Goal: Information Seeking & Learning: Learn about a topic

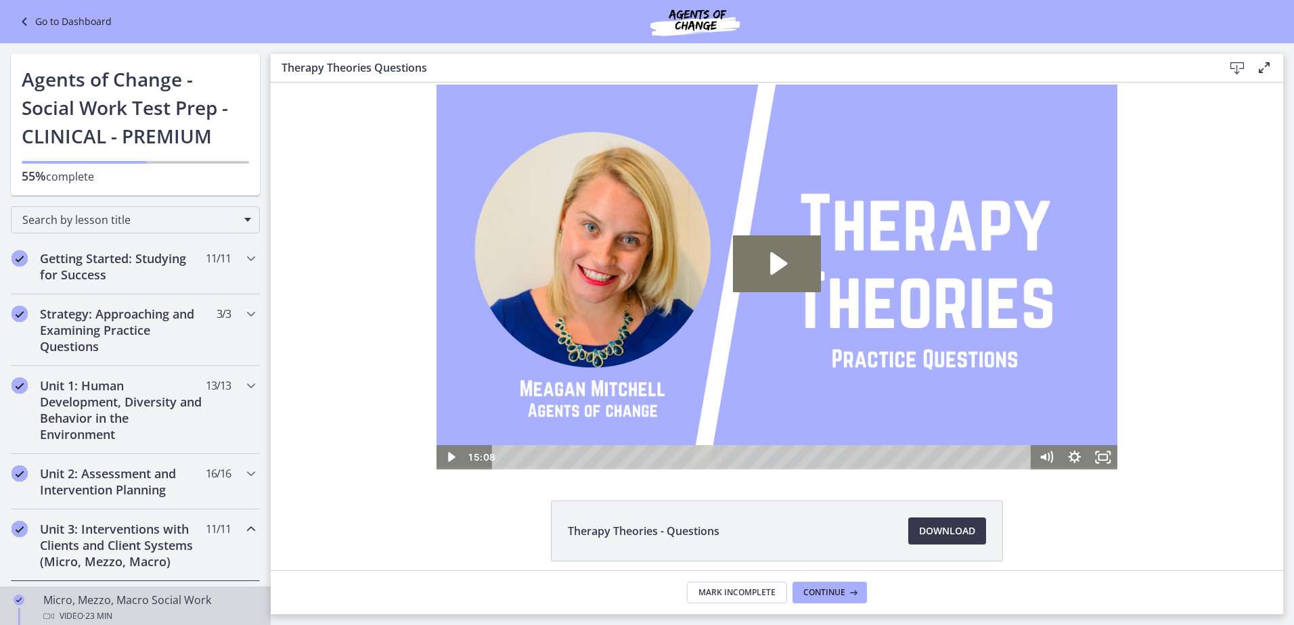
scroll to position [271, 0]
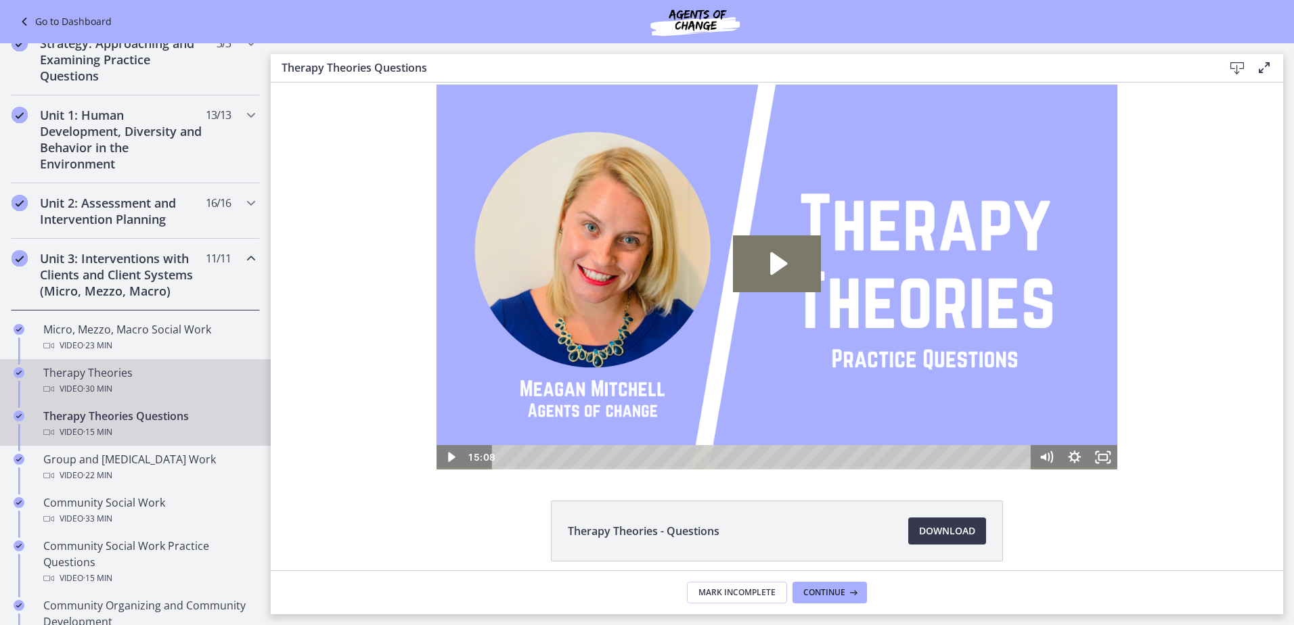
click at [118, 394] on div "Video · 30 min" at bounding box center [148, 389] width 211 height 16
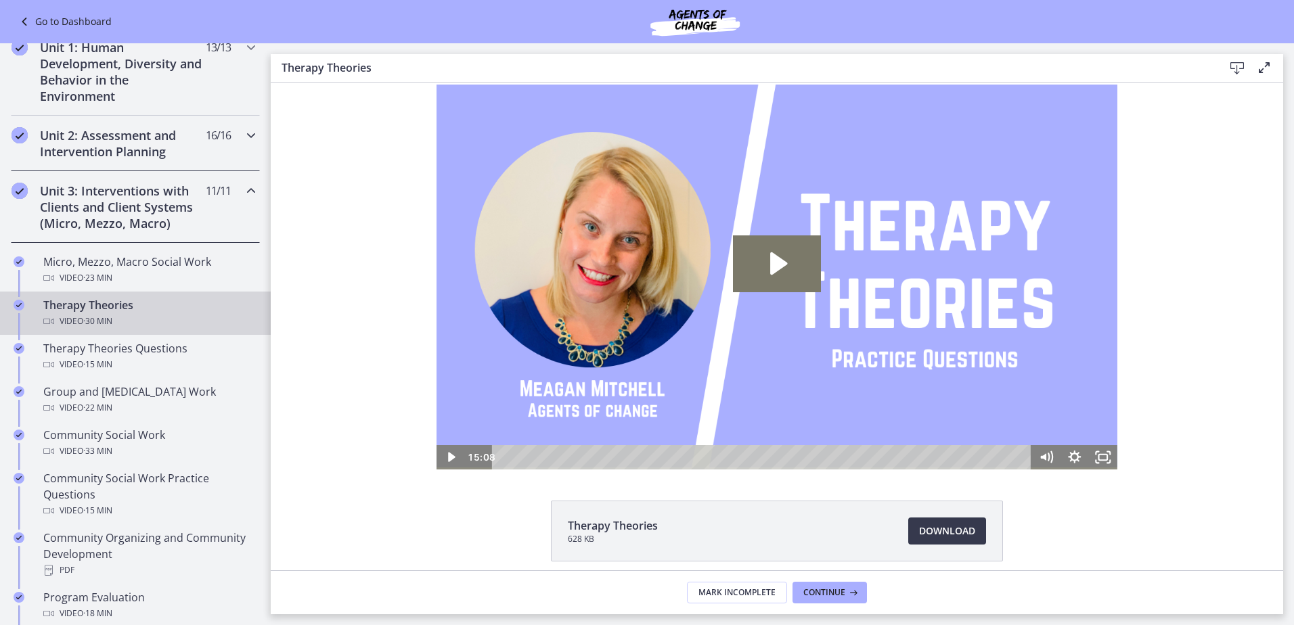
scroll to position [609, 0]
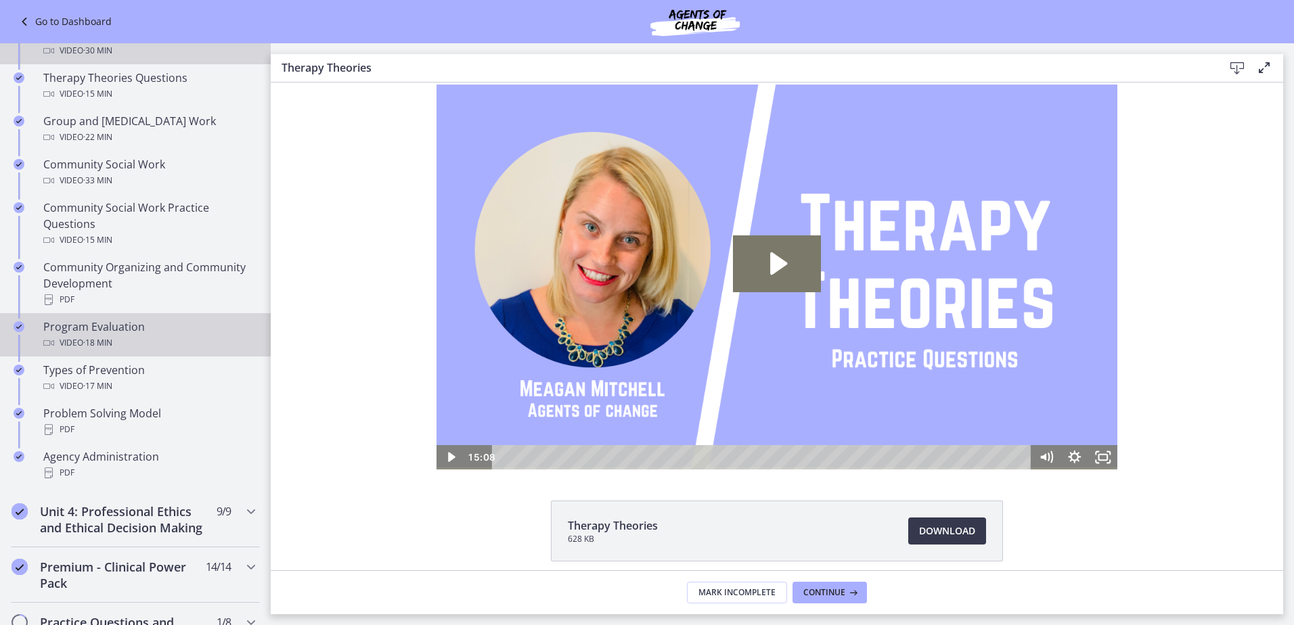
click at [142, 333] on div "Program Evaluation Video · 18 min" at bounding box center [148, 335] width 211 height 32
